Goal: Task Accomplishment & Management: Use online tool/utility

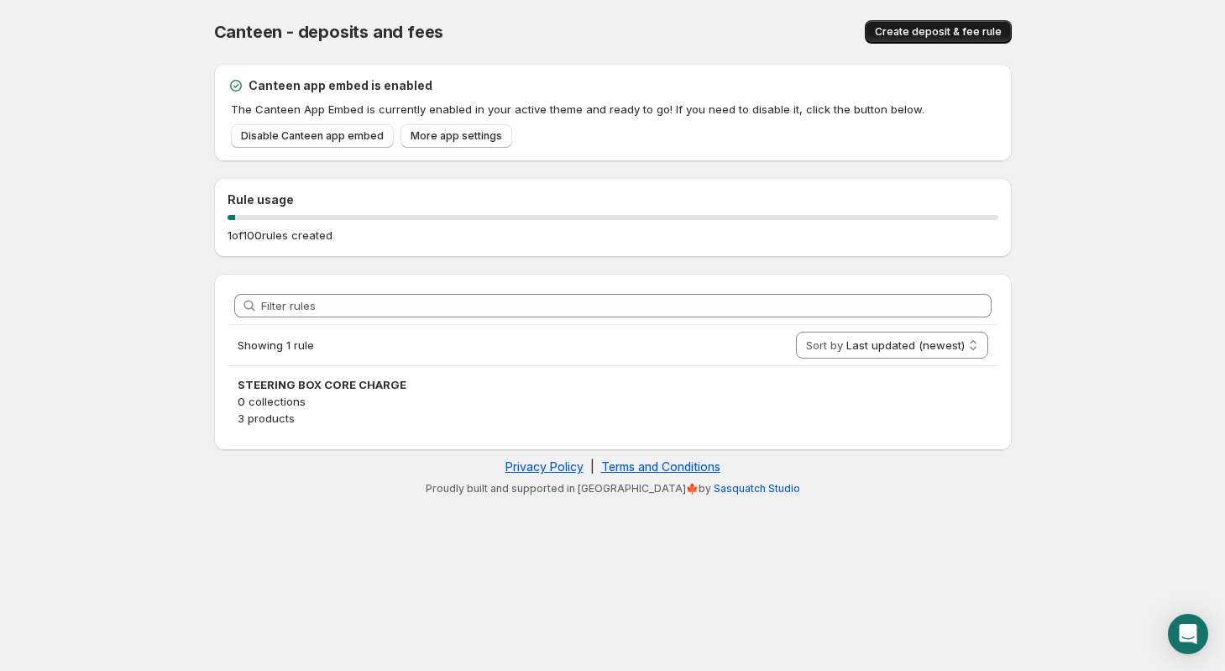
click at [953, 30] on span "Create deposit & fee rule" at bounding box center [938, 31] width 127 height 13
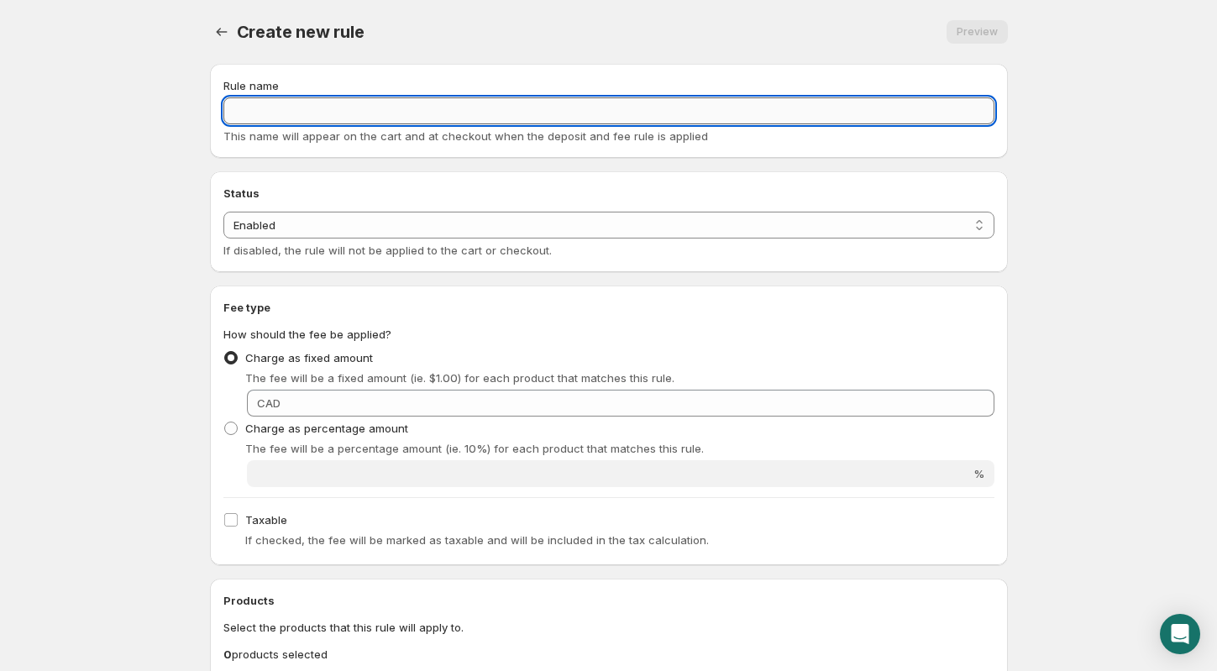
click at [288, 114] on input "Rule name" at bounding box center [608, 110] width 771 height 27
type input "US Customs Import Fee"
click at [156, 354] on body "Home Help US Customs Import Fee. This page is ready US Customs Import Fee Previ…" at bounding box center [608, 335] width 1217 height 671
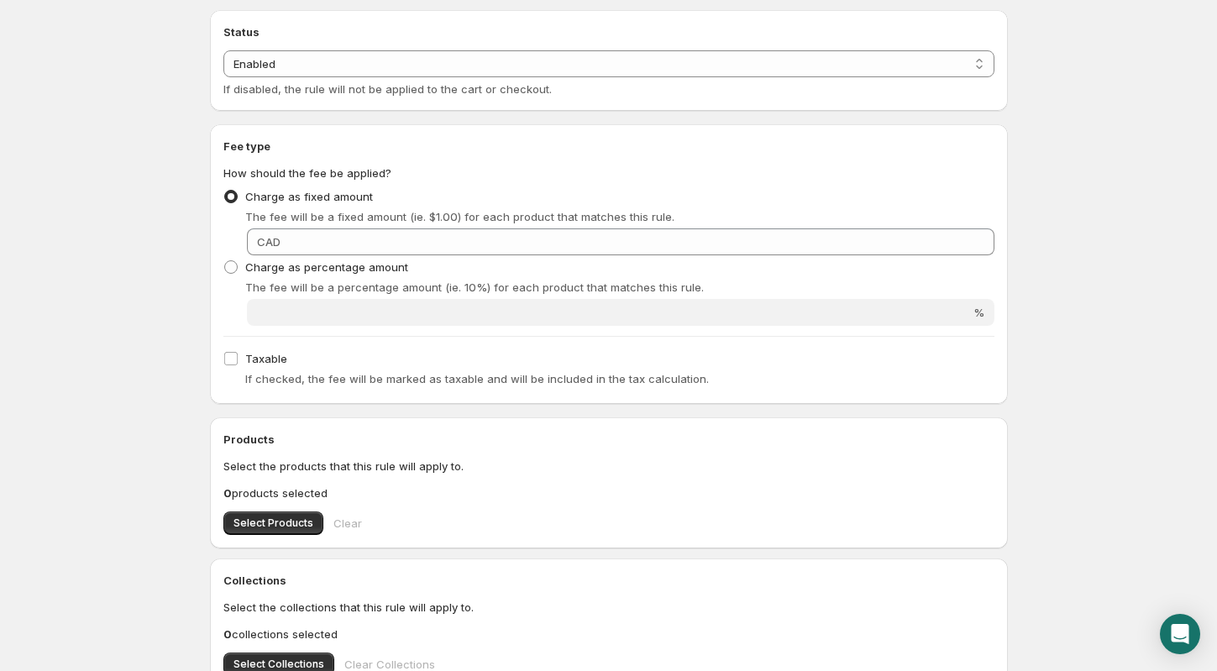
scroll to position [168, 0]
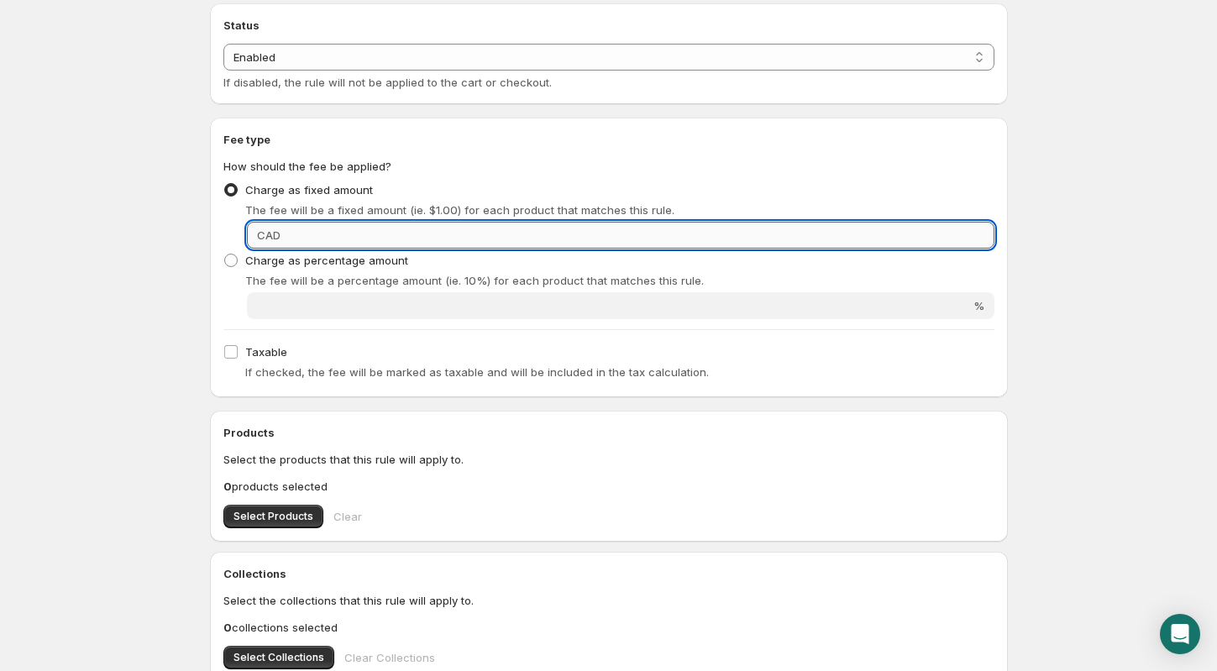
click at [328, 237] on input "Fixed amount" at bounding box center [640, 235] width 709 height 27
click at [396, 230] on input "Fixed amount" at bounding box center [640, 235] width 709 height 27
type input "46.84"
click at [126, 339] on body "Home Help US Customs Import Fee. This page is ready US Customs Import Fee Previ…" at bounding box center [608, 167] width 1217 height 671
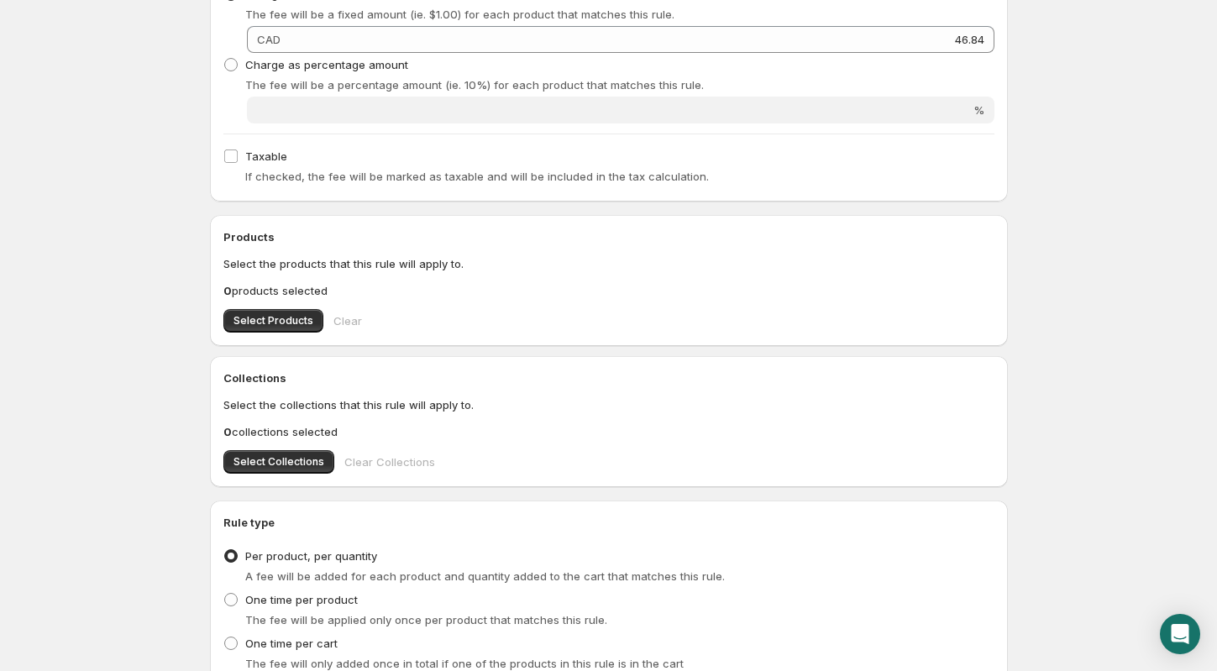
scroll to position [420, 0]
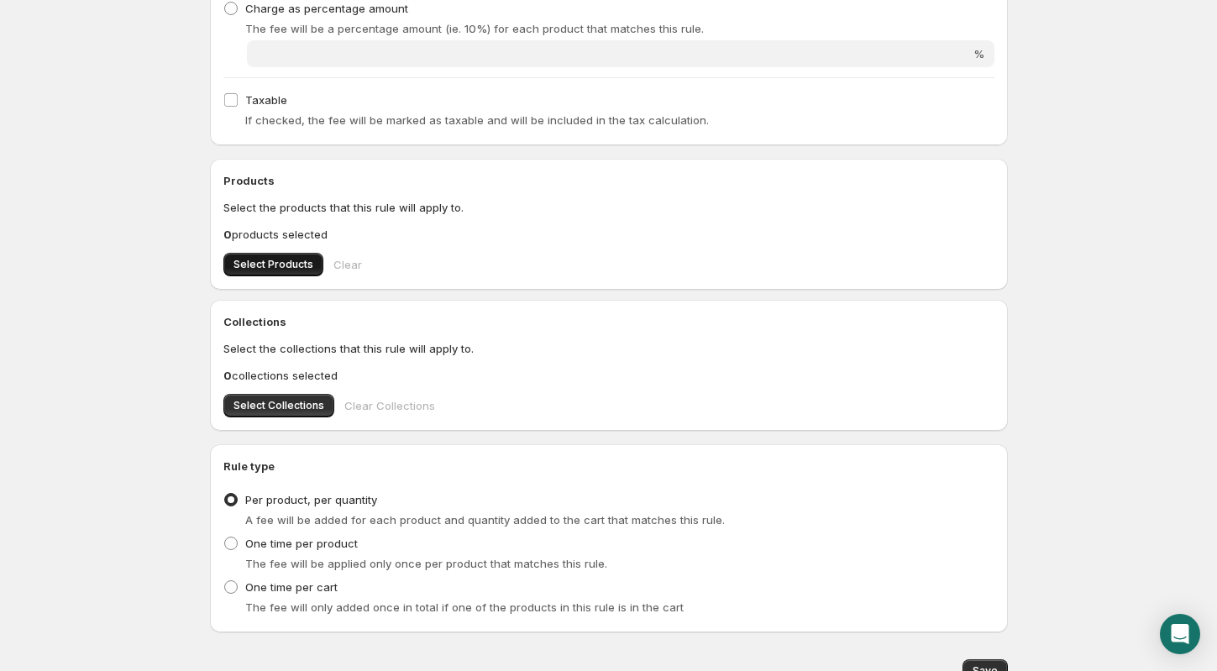
click at [269, 258] on span "Select Products" at bounding box center [273, 264] width 80 height 13
click at [269, 259] on span "Select Products" at bounding box center [273, 264] width 80 height 13
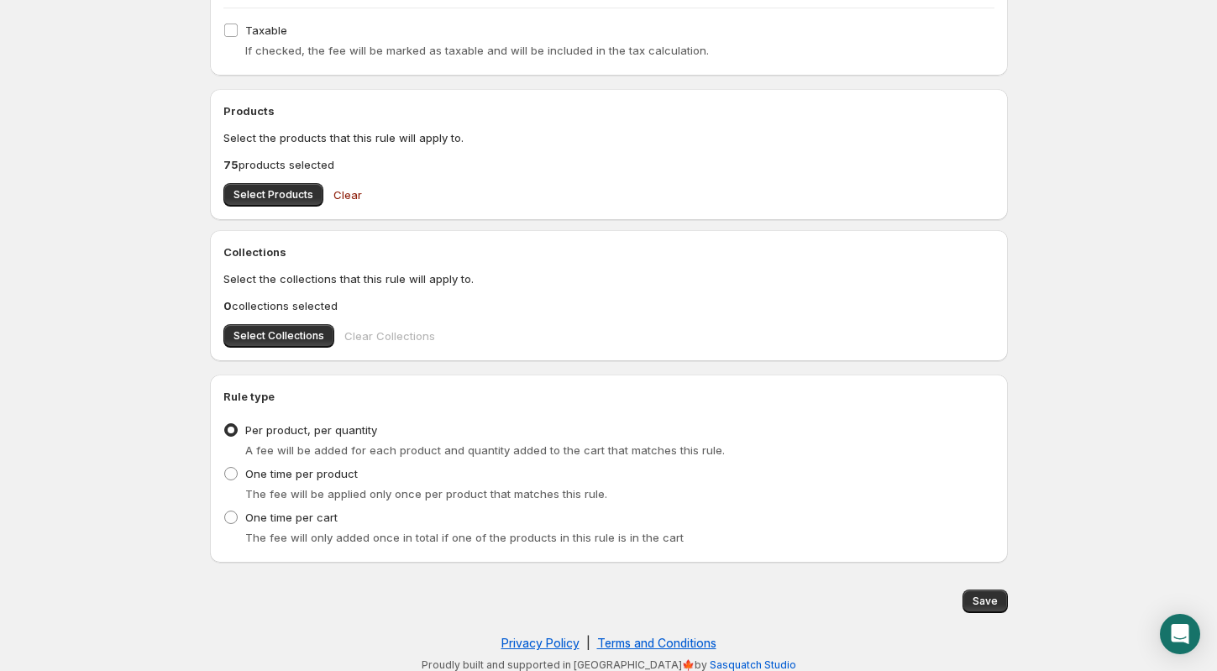
scroll to position [498, 0]
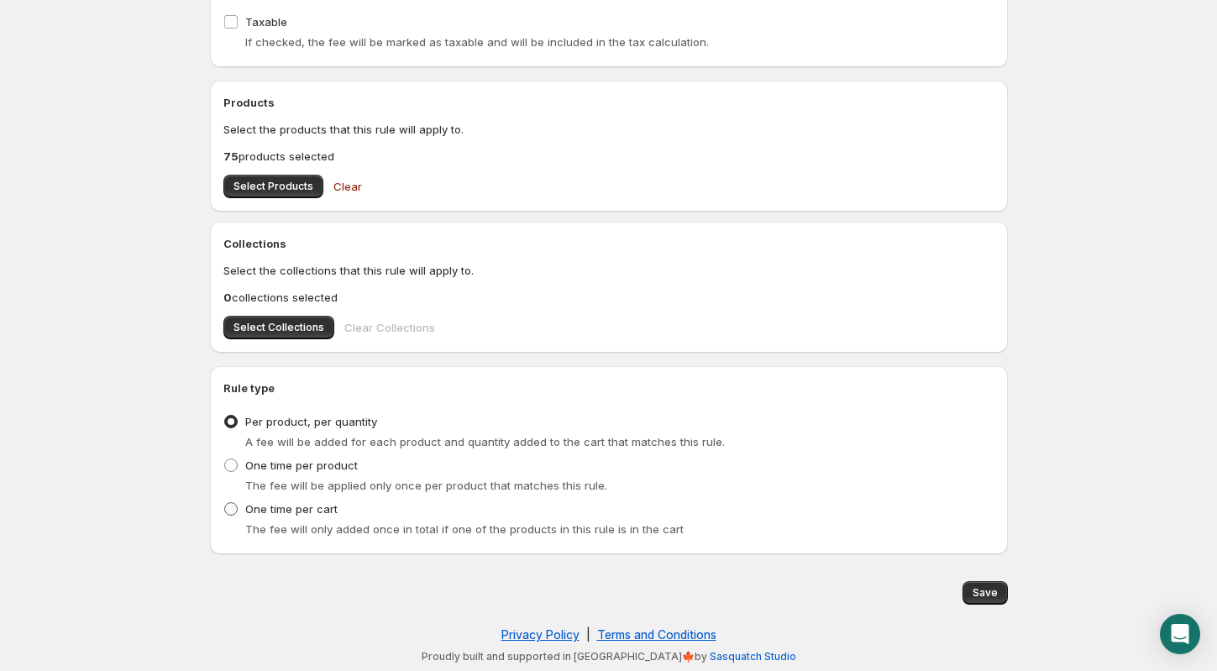
click at [229, 509] on span at bounding box center [230, 508] width 13 height 13
click at [225, 503] on input "One time per cart" at bounding box center [224, 502] width 1 height 1
radio input "true"
click at [992, 588] on span "Save" at bounding box center [984, 592] width 25 height 13
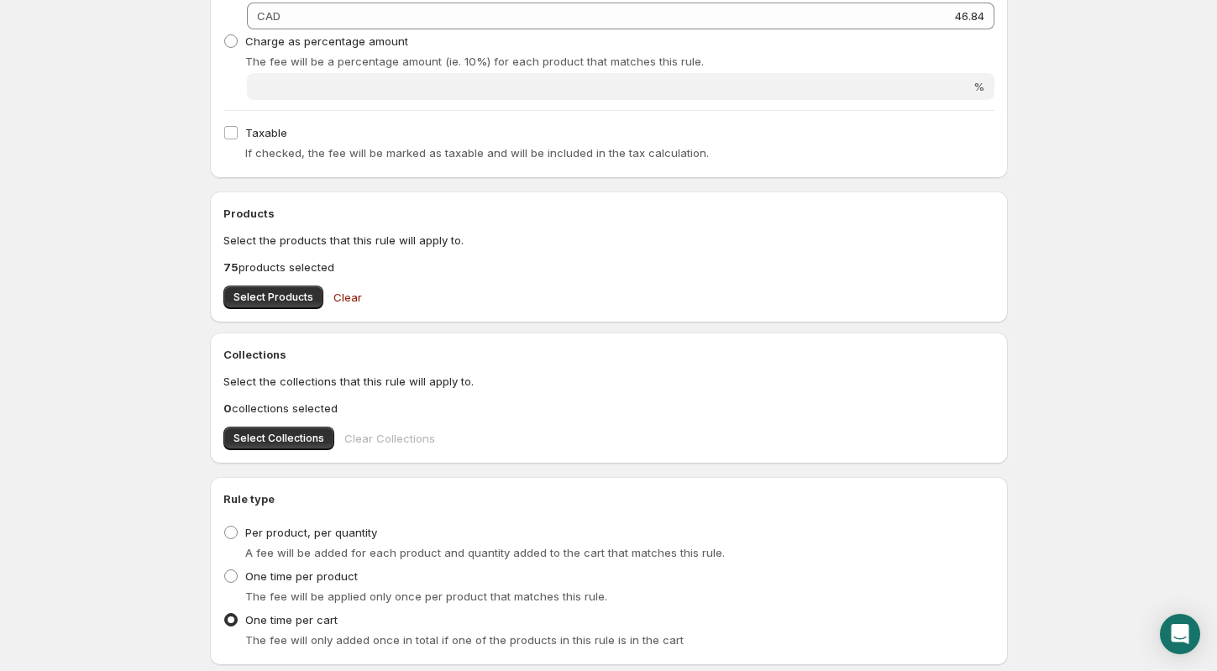
scroll to position [0, 0]
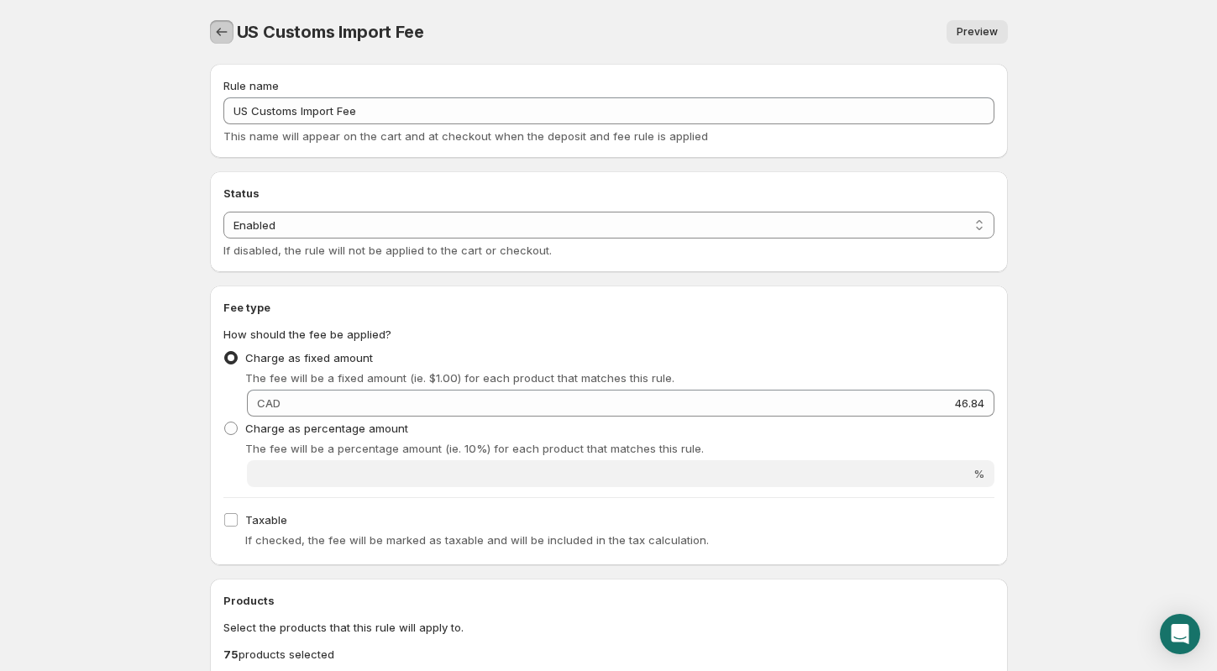
click at [228, 29] on icon "Settings" at bounding box center [221, 32] width 17 height 17
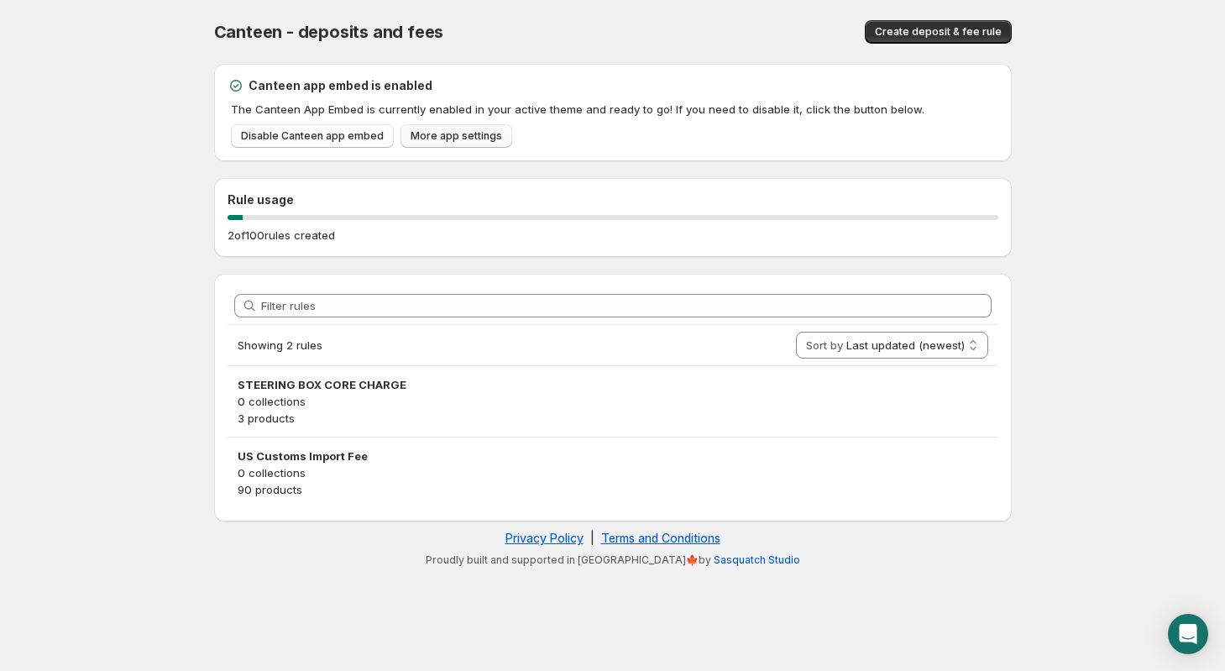
click at [457, 136] on span "More app settings" at bounding box center [457, 135] width 92 height 13
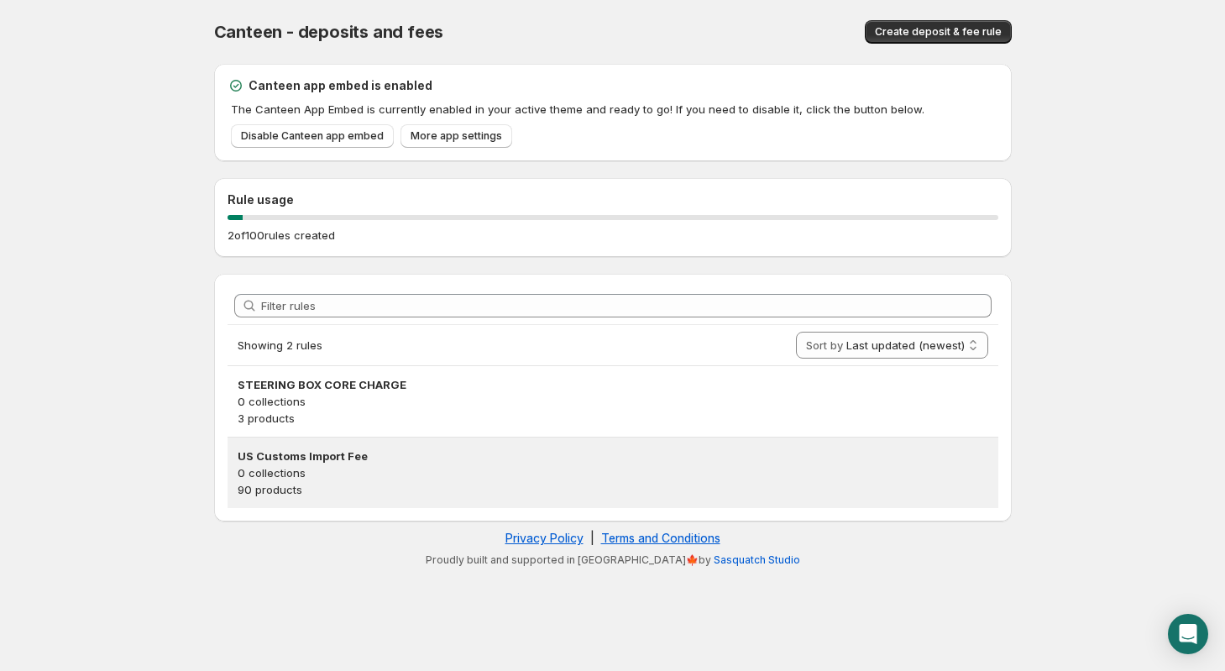
click at [334, 472] on p "0 collections" at bounding box center [613, 472] width 751 height 17
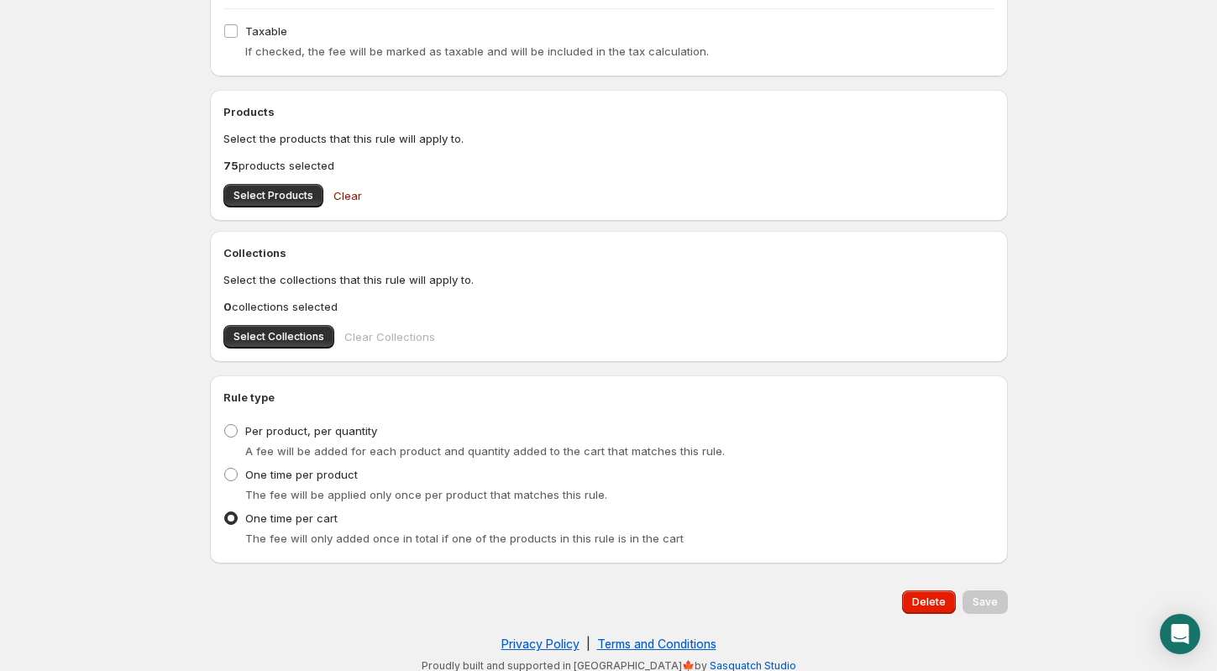
scroll to position [498, 0]
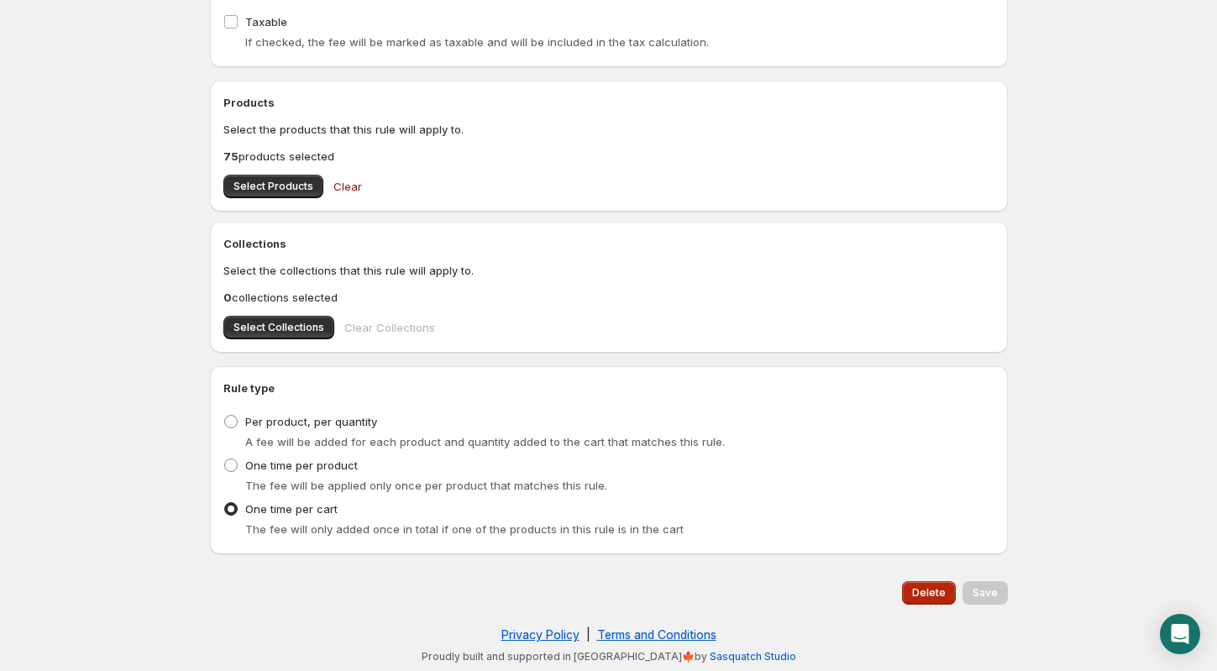
click at [937, 595] on span "Delete" at bounding box center [929, 592] width 34 height 13
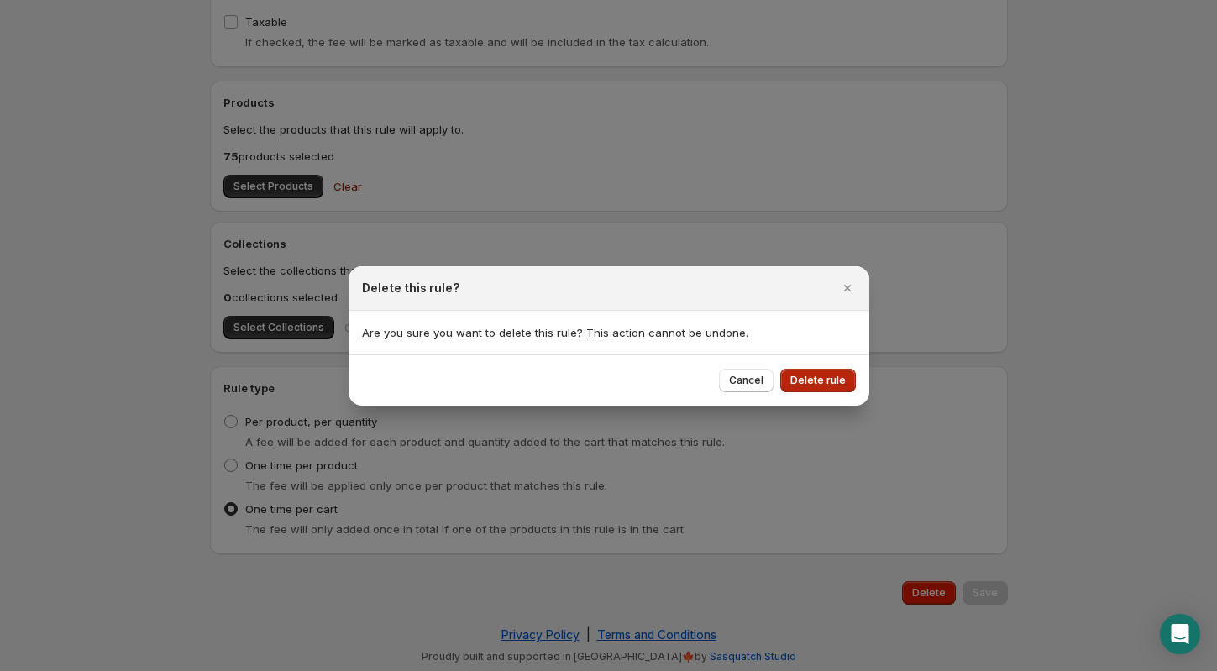
click at [822, 380] on span "Delete rule" at bounding box center [817, 380] width 55 height 13
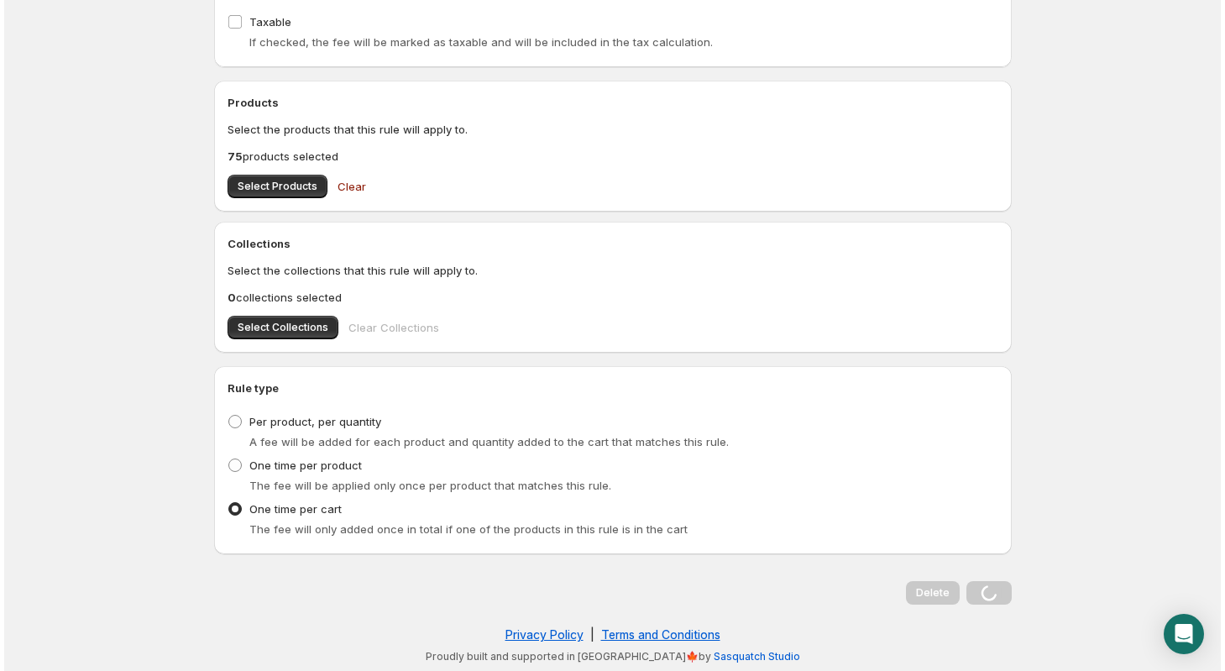
scroll to position [0, 0]
